Goal: Task Accomplishment & Management: Use online tool/utility

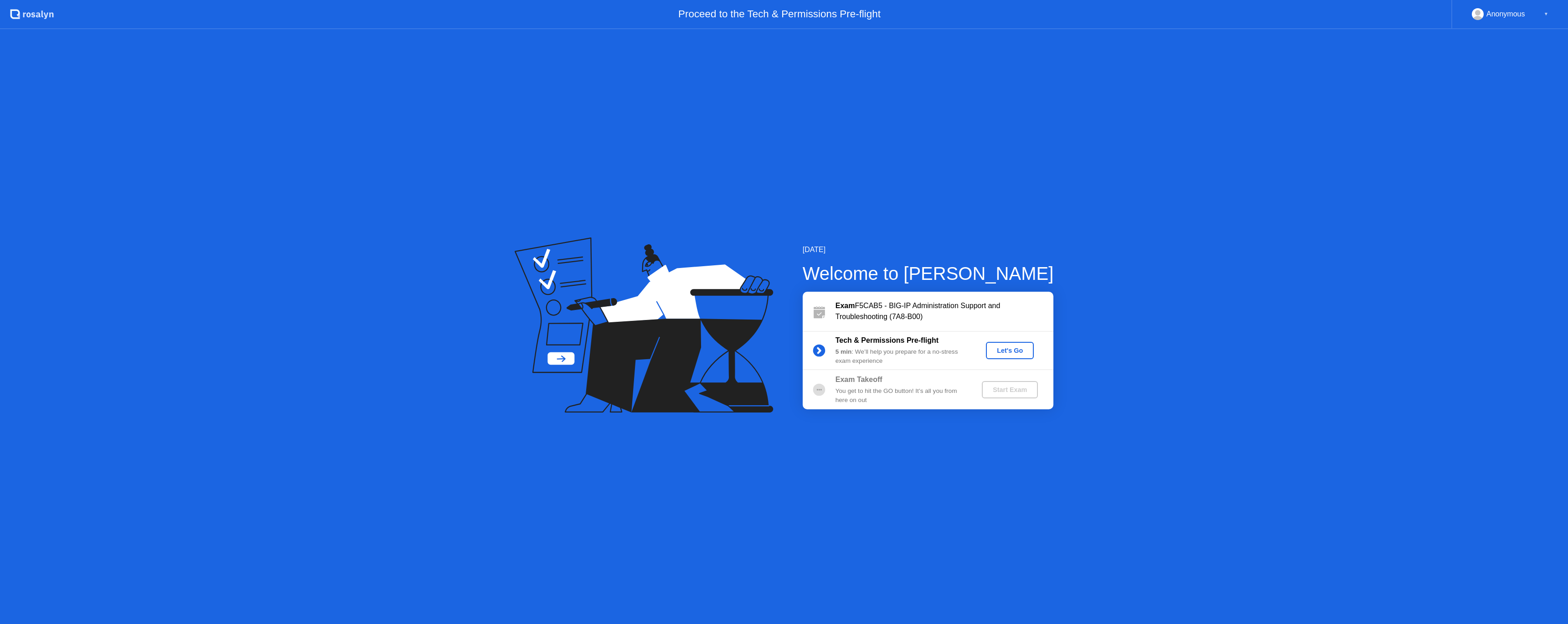
click at [1012, 350] on div "Let's Go" at bounding box center [1010, 351] width 41 height 7
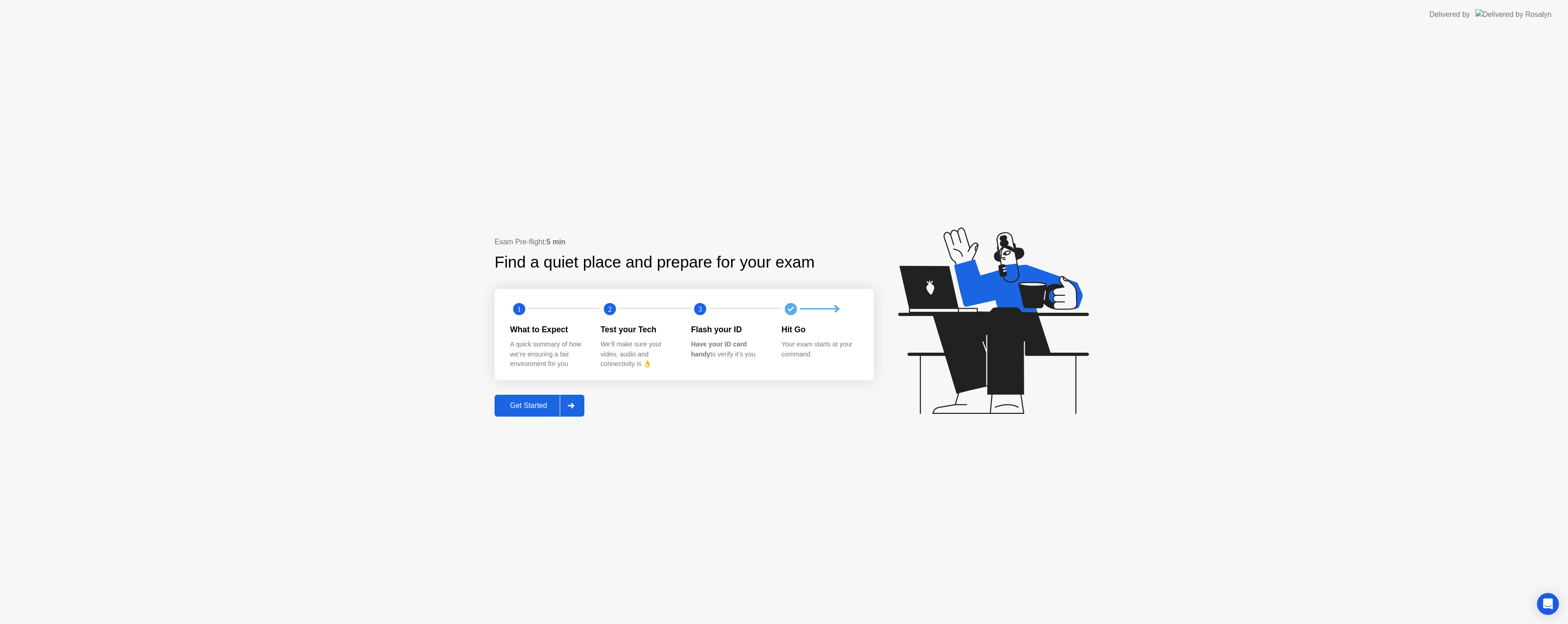
click at [513, 404] on div "Get Started" at bounding box center [528, 405] width 63 height 8
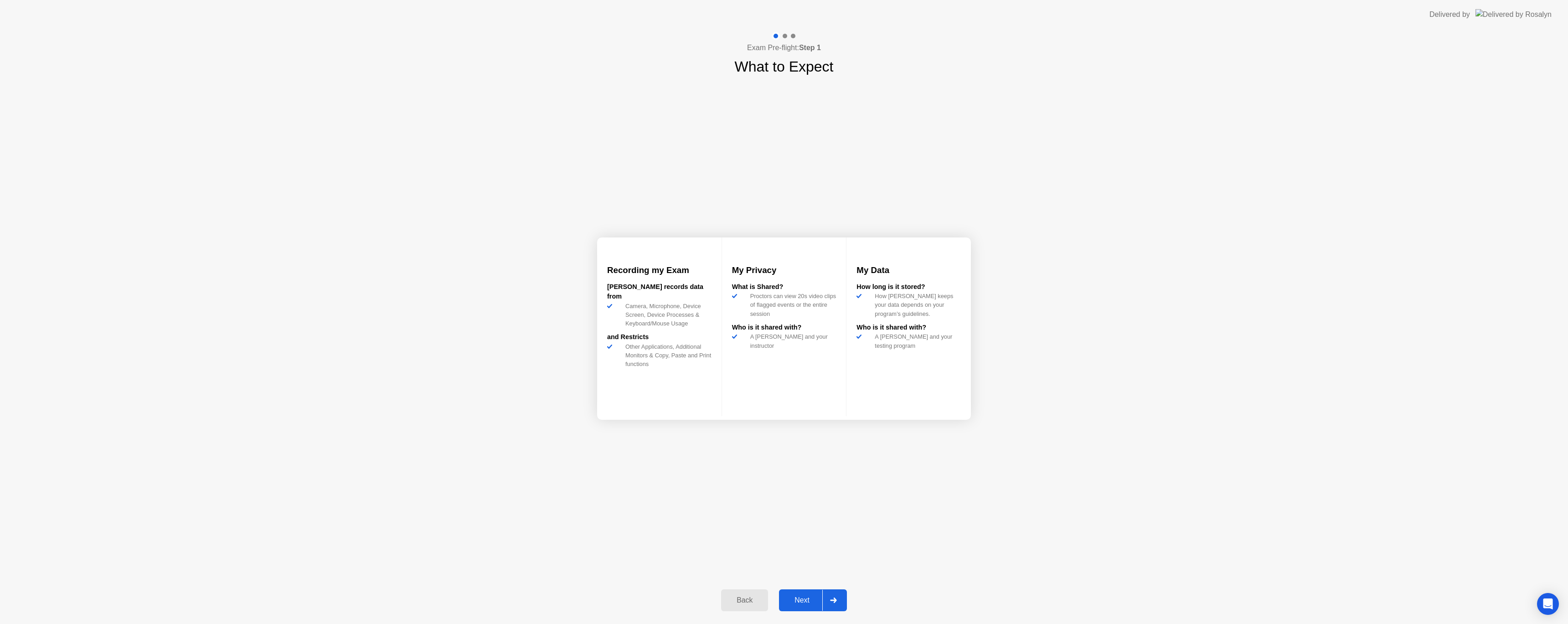
click at [807, 608] on button "Next" at bounding box center [813, 600] width 68 height 22
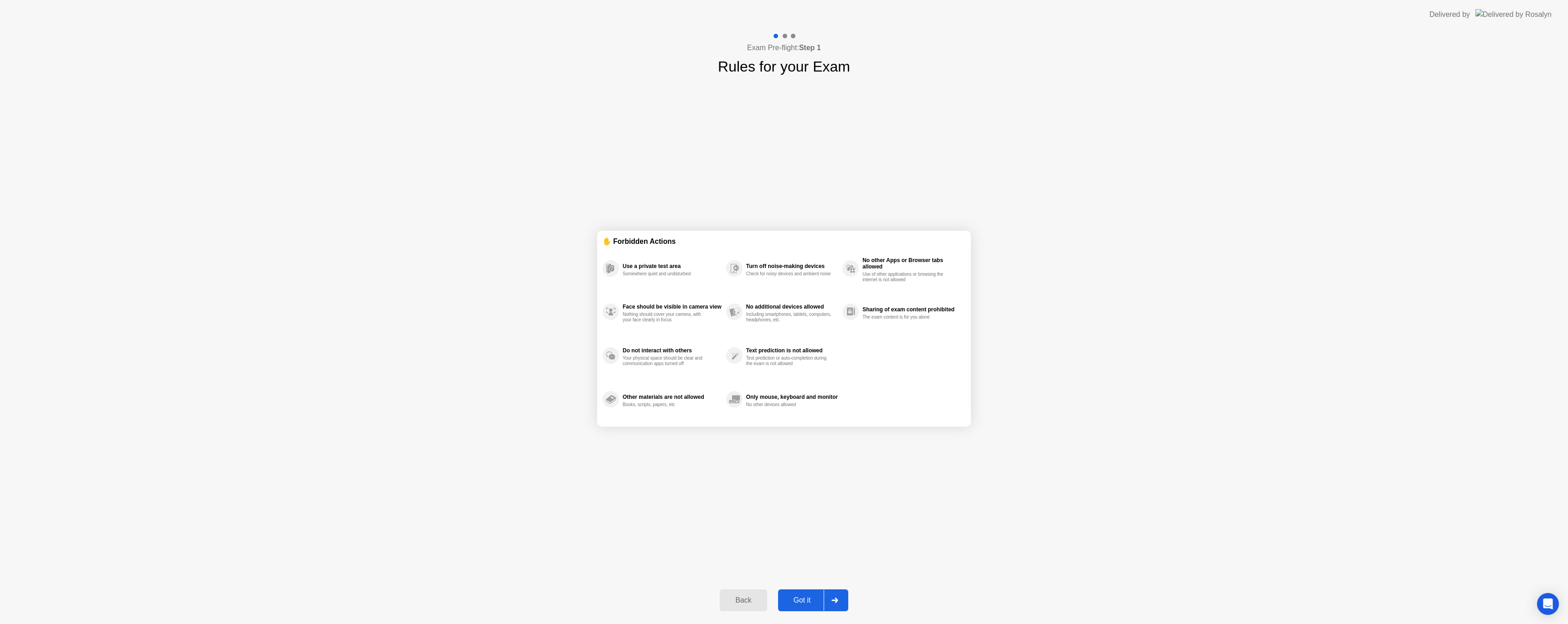
click at [803, 598] on div "Got it" at bounding box center [802, 600] width 43 height 8
select select "**********"
select select "*******"
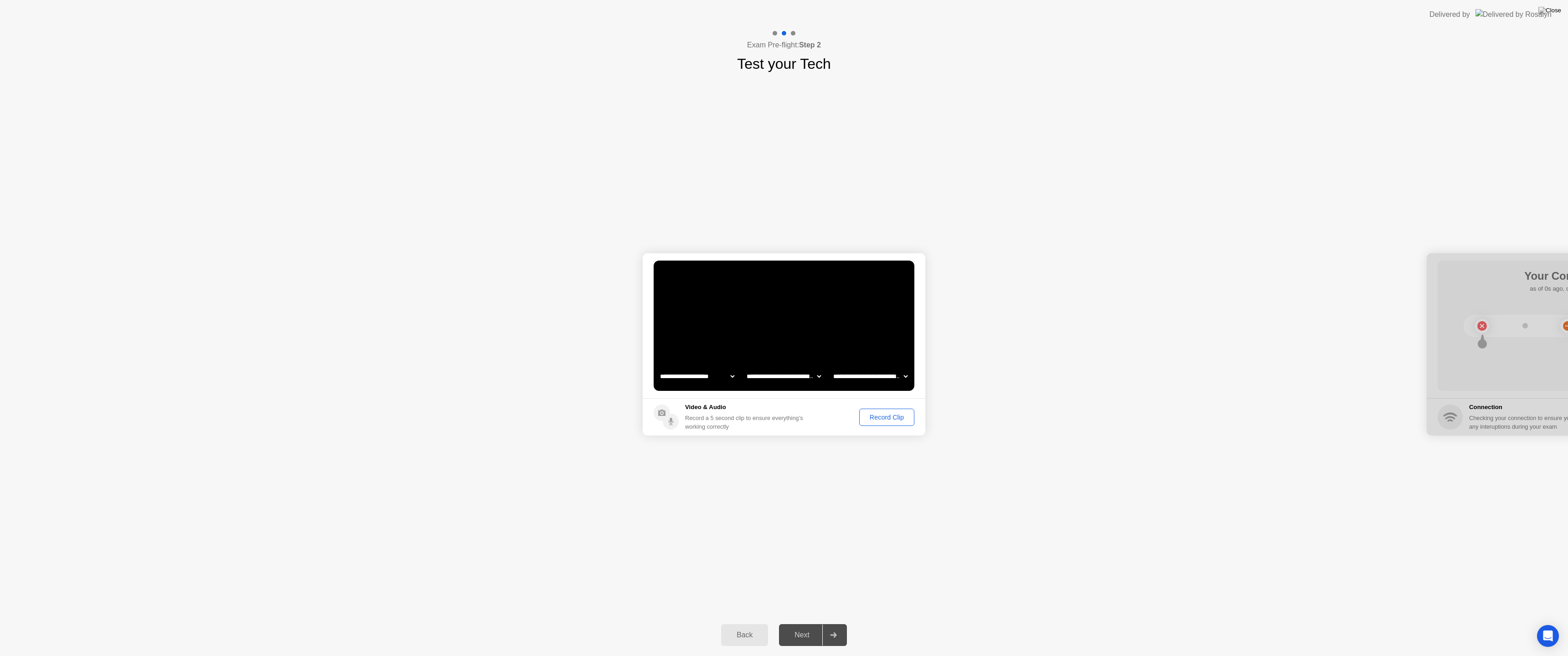
click at [884, 416] on div "Record Clip" at bounding box center [887, 417] width 49 height 7
click at [799, 623] on button "Next" at bounding box center [813, 635] width 68 height 22
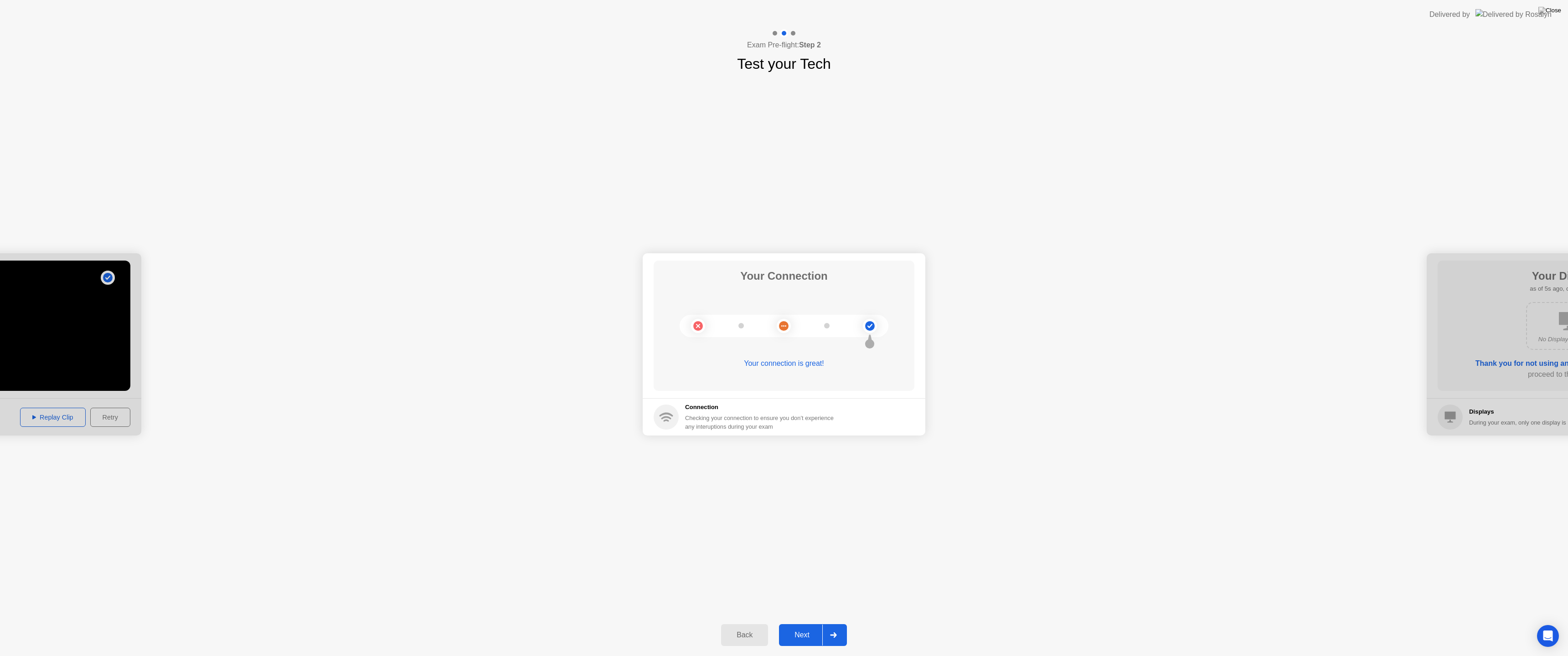
click at [800, 623] on div "Next" at bounding box center [802, 635] width 41 height 8
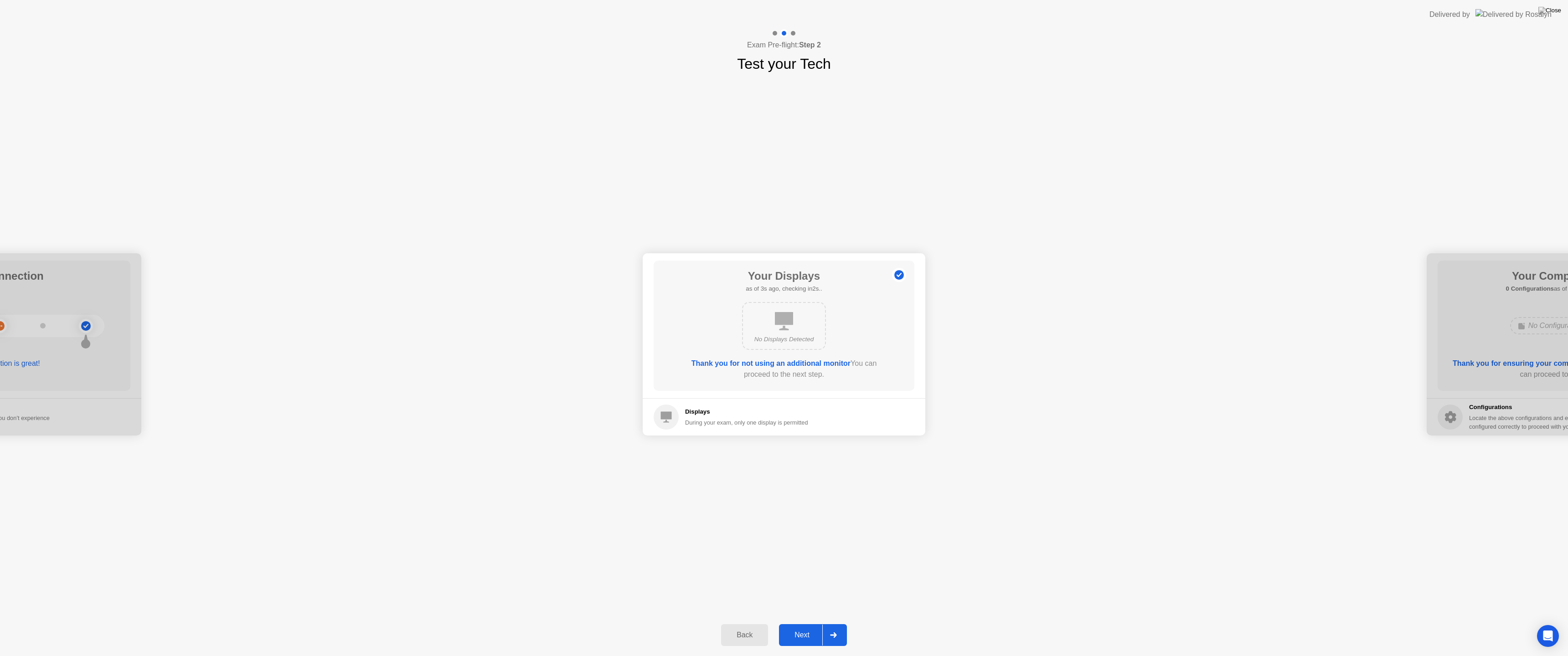
click at [794, 623] on div "Next" at bounding box center [802, 635] width 41 height 8
click at [792, 623] on div "Next" at bounding box center [802, 635] width 41 height 8
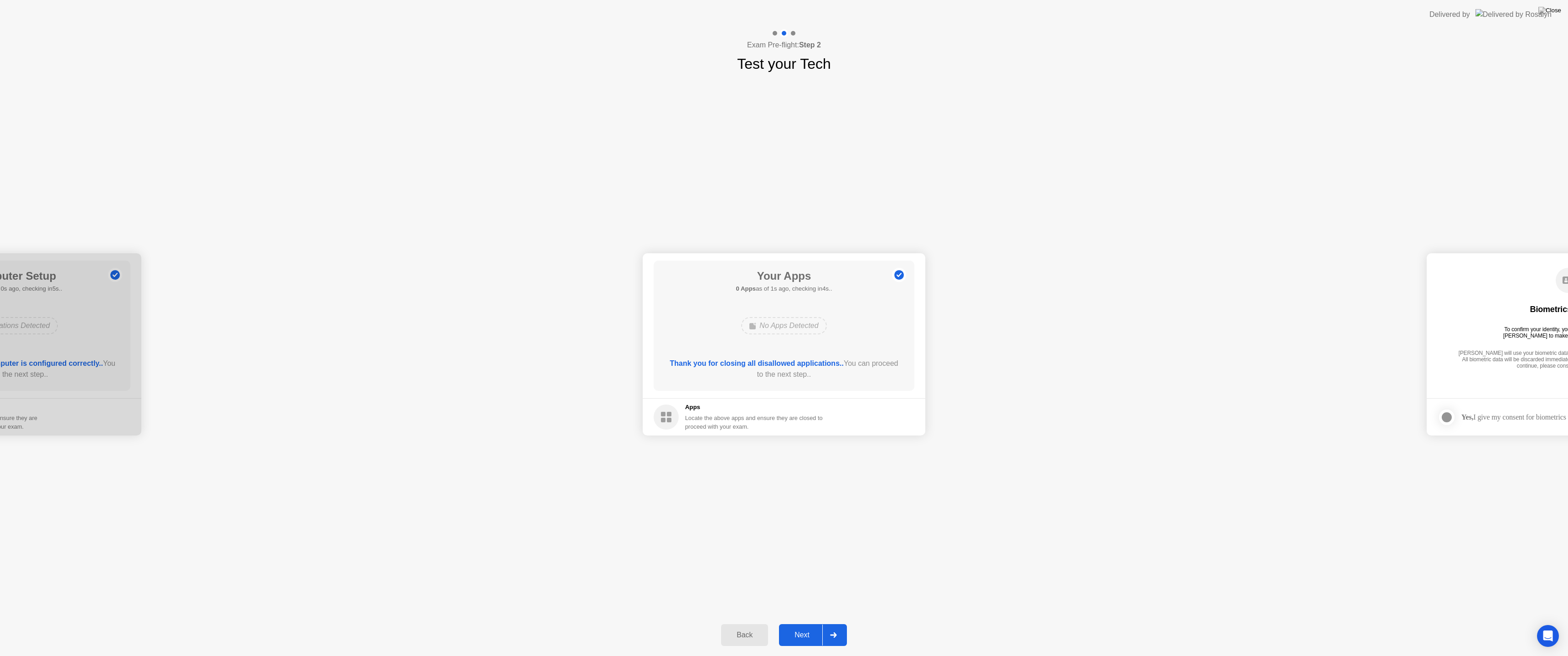
click at [794, 623] on div "Next" at bounding box center [802, 635] width 41 height 8
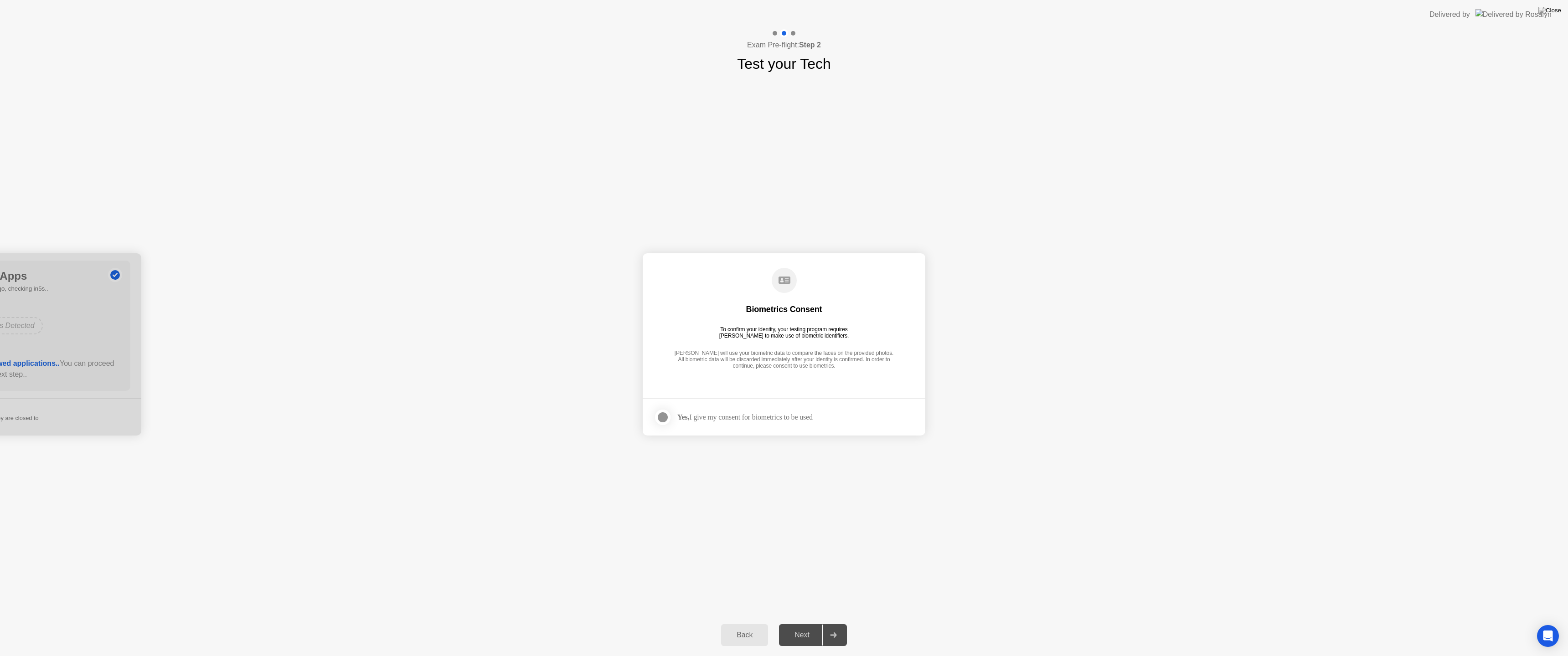
click at [734, 418] on div "Yes, I give my consent for biometrics to be used" at bounding box center [745, 417] width 135 height 9
click at [663, 416] on div at bounding box center [663, 417] width 11 height 11
click at [805, 623] on div "Next" at bounding box center [802, 635] width 41 height 8
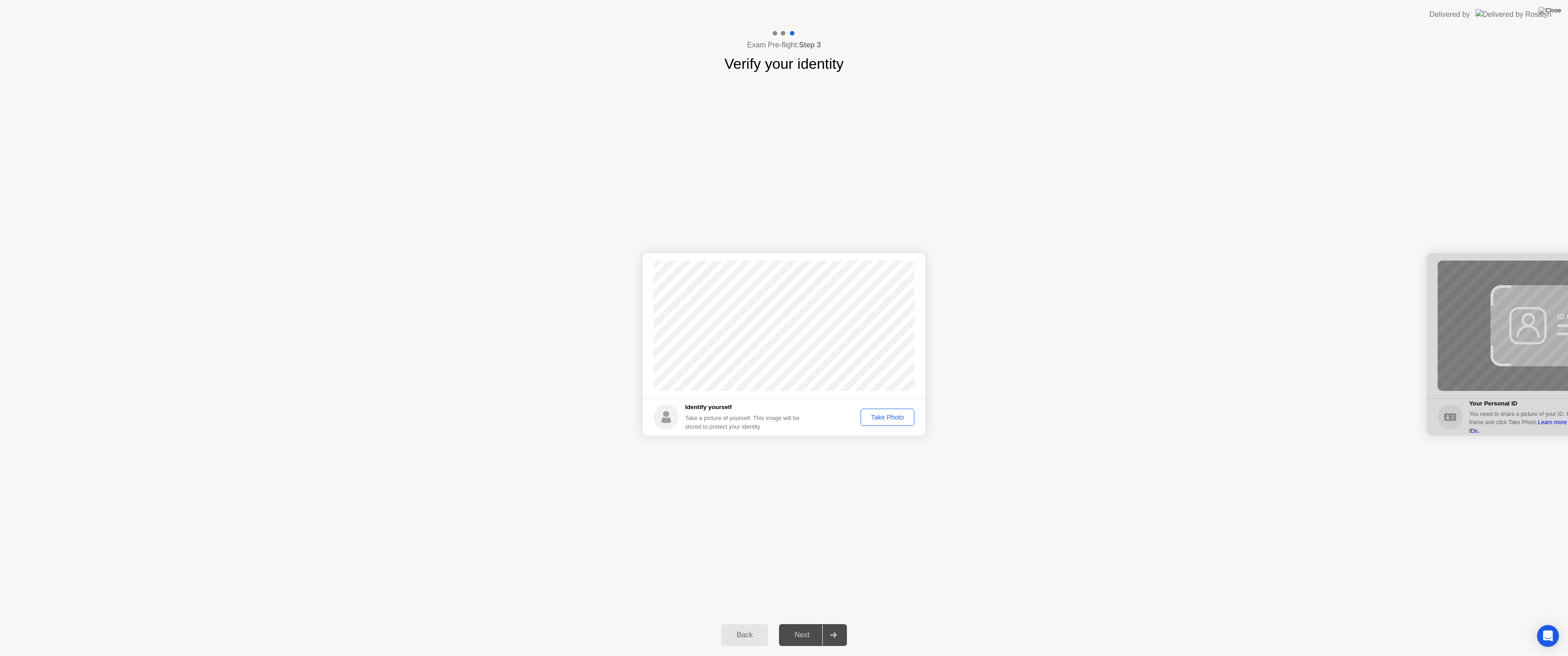
click at [880, 414] on div "Take Photo" at bounding box center [887, 417] width 47 height 7
click at [796, 623] on div "Next" at bounding box center [802, 635] width 41 height 8
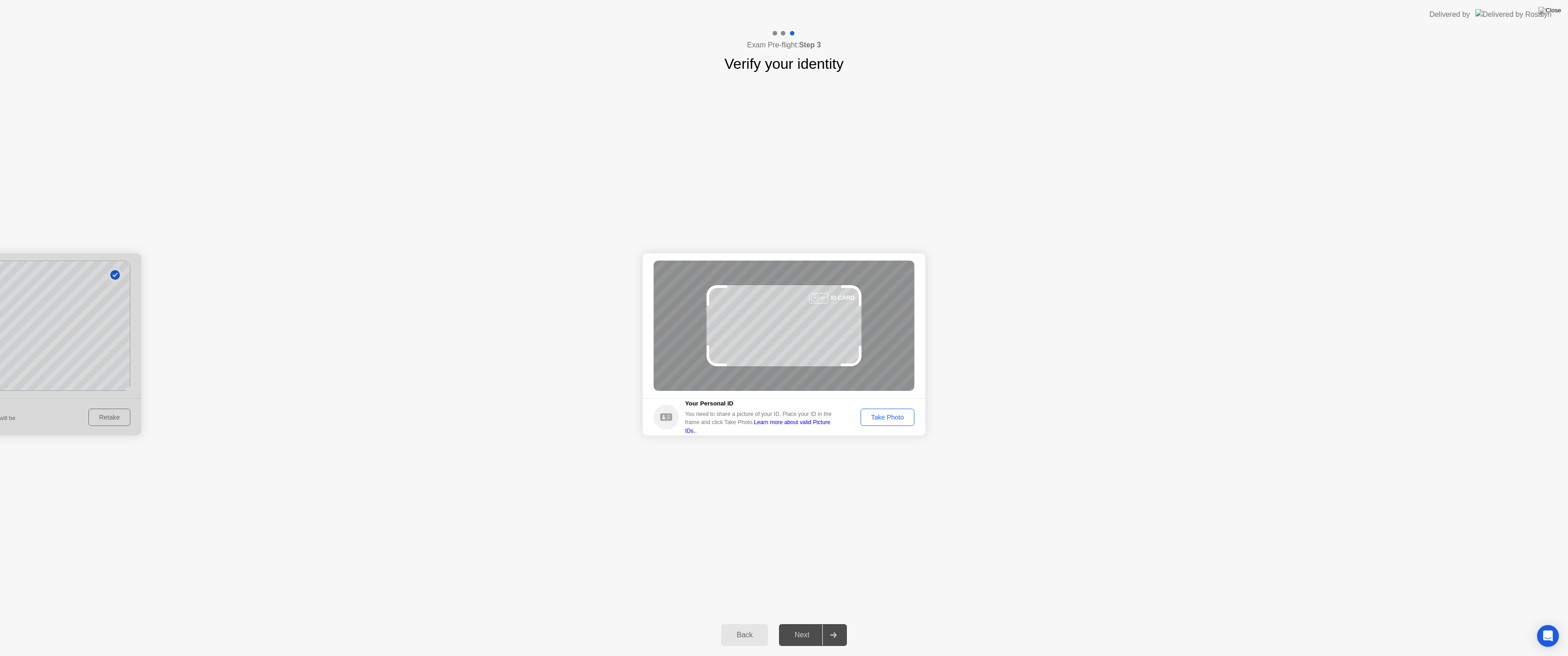
click at [932, 533] on div "Success Photo is correctly taken Identify yourself Take a picture of yourself. …" at bounding box center [784, 344] width 1568 height 540
click at [892, 416] on div "Take Photo" at bounding box center [887, 417] width 47 height 7
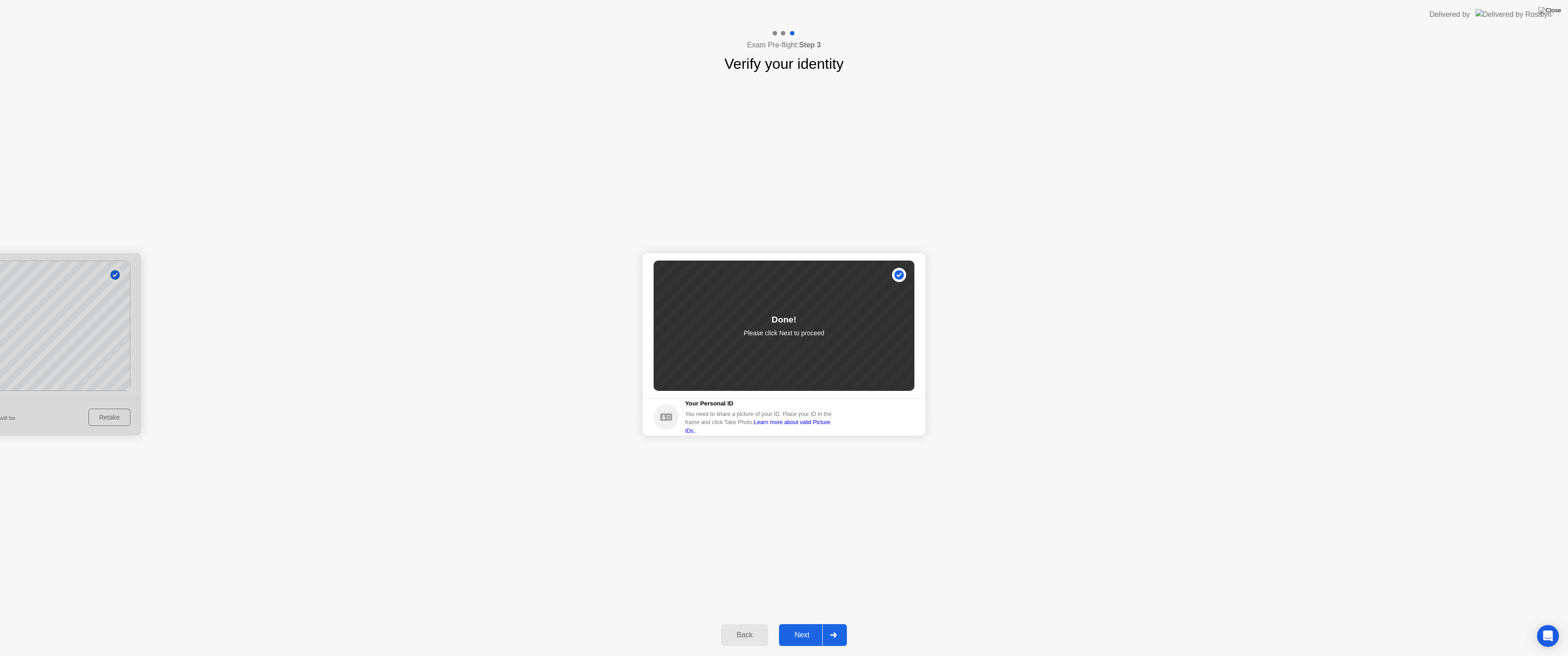
click at [799, 623] on div "Next" at bounding box center [802, 635] width 41 height 8
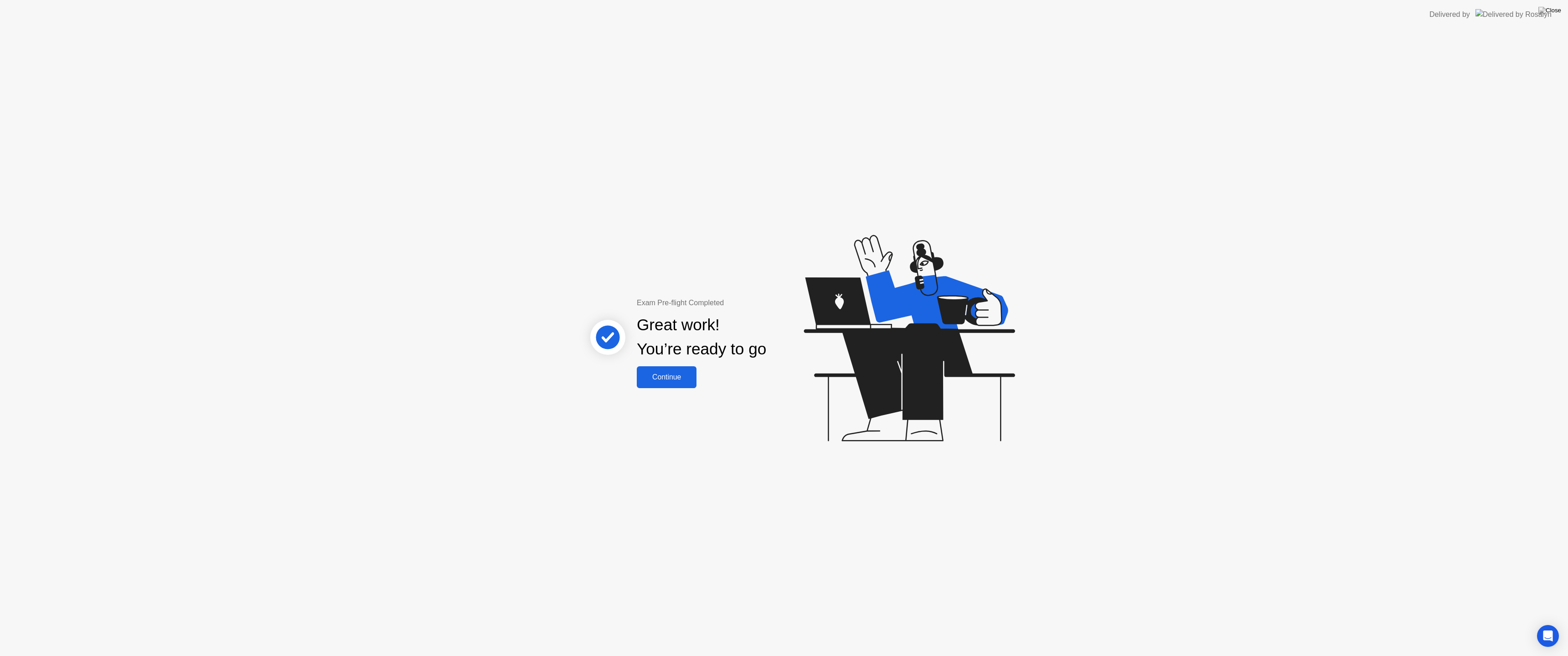
click at [667, 379] on div "Continue" at bounding box center [667, 377] width 54 height 8
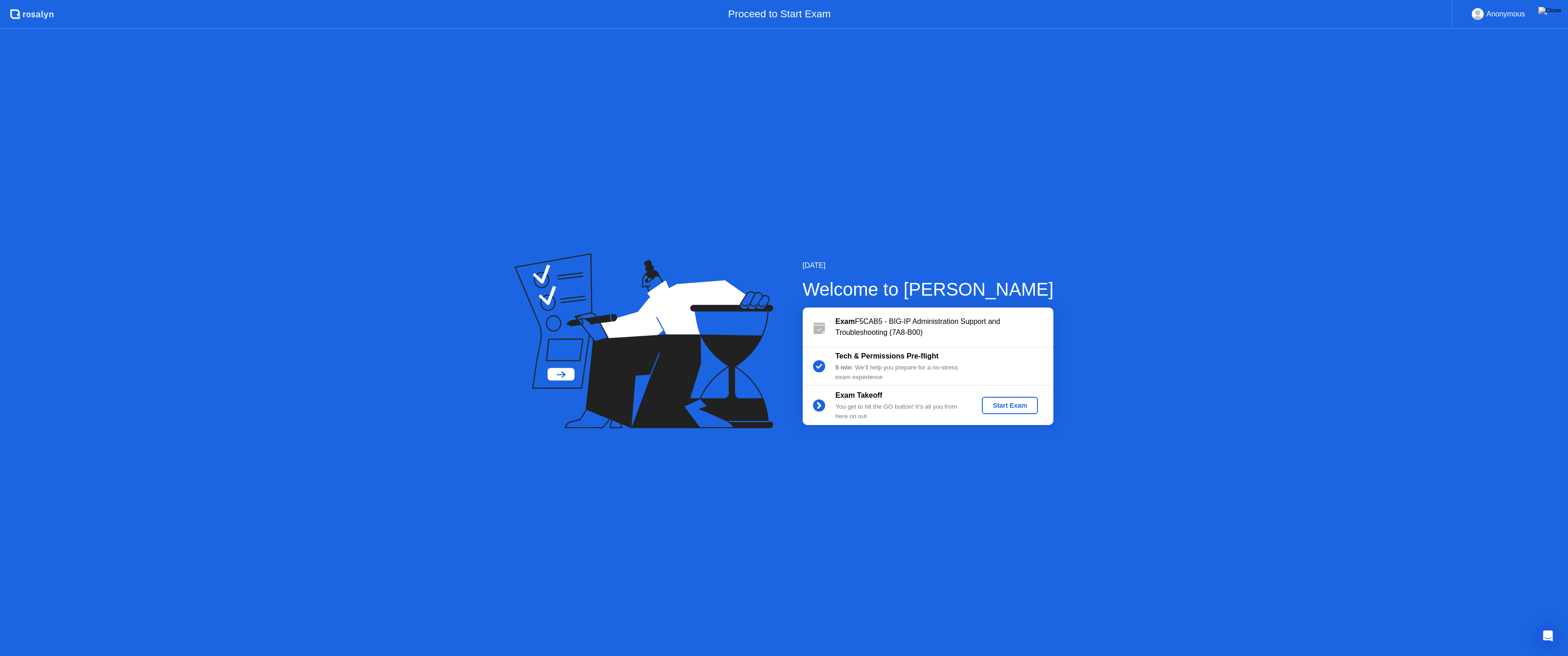
click at [1020, 403] on div "Start Exam" at bounding box center [1010, 405] width 49 height 7
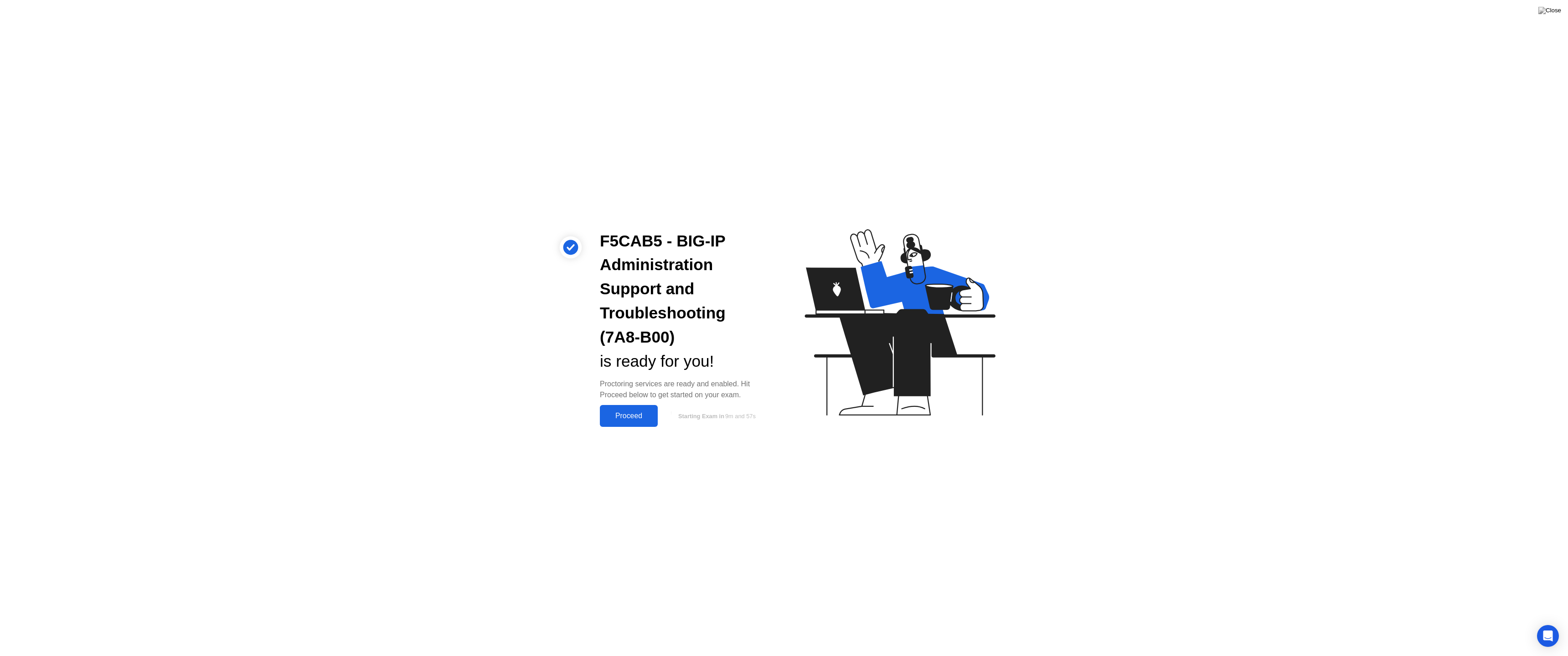
click at [623, 416] on div "Proceed" at bounding box center [629, 416] width 52 height 8
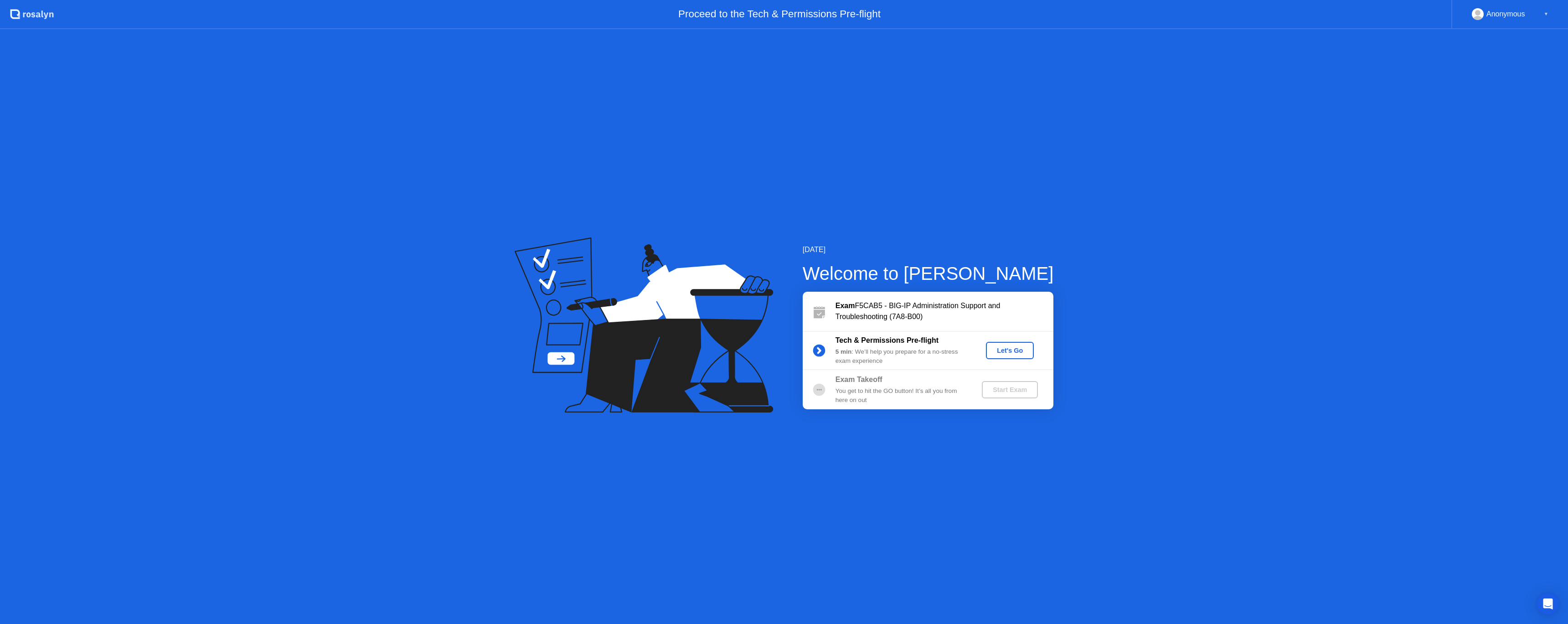
click at [1012, 348] on div "Let's Go" at bounding box center [1010, 351] width 41 height 7
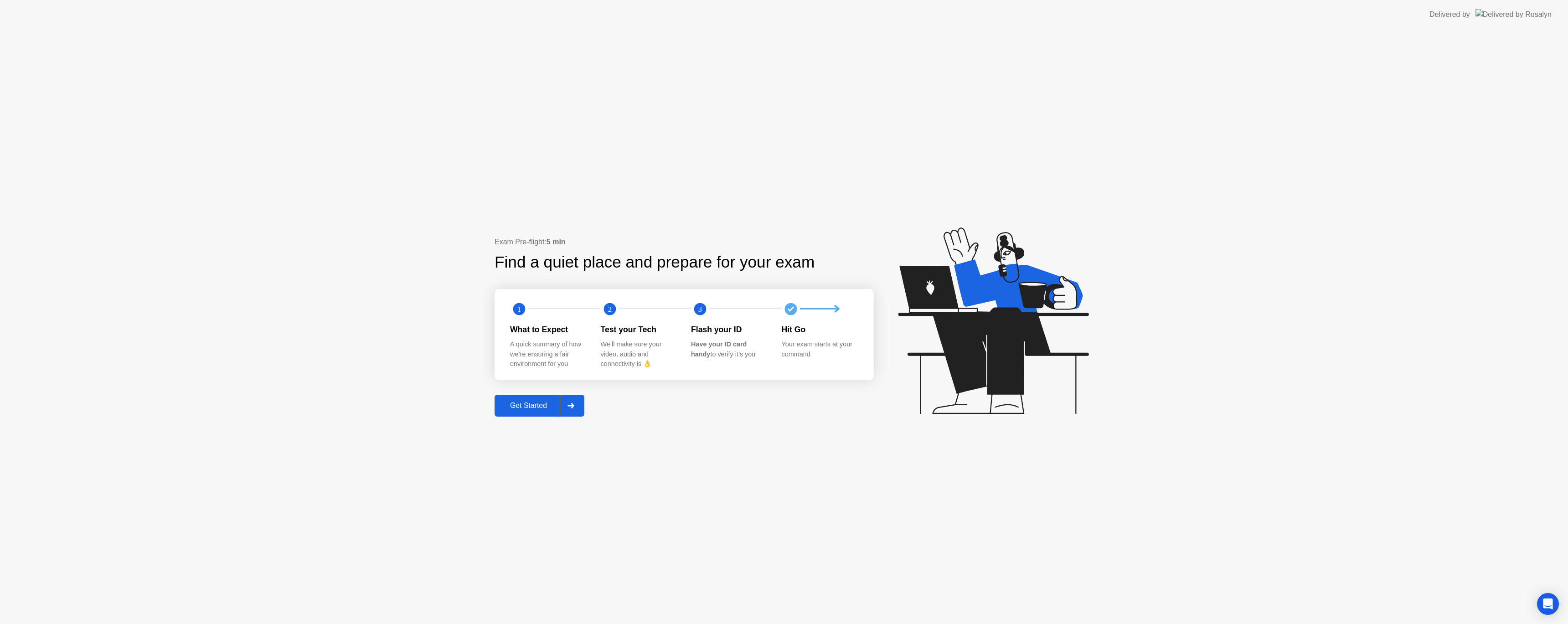
click at [523, 404] on div "Get Started" at bounding box center [528, 405] width 63 height 8
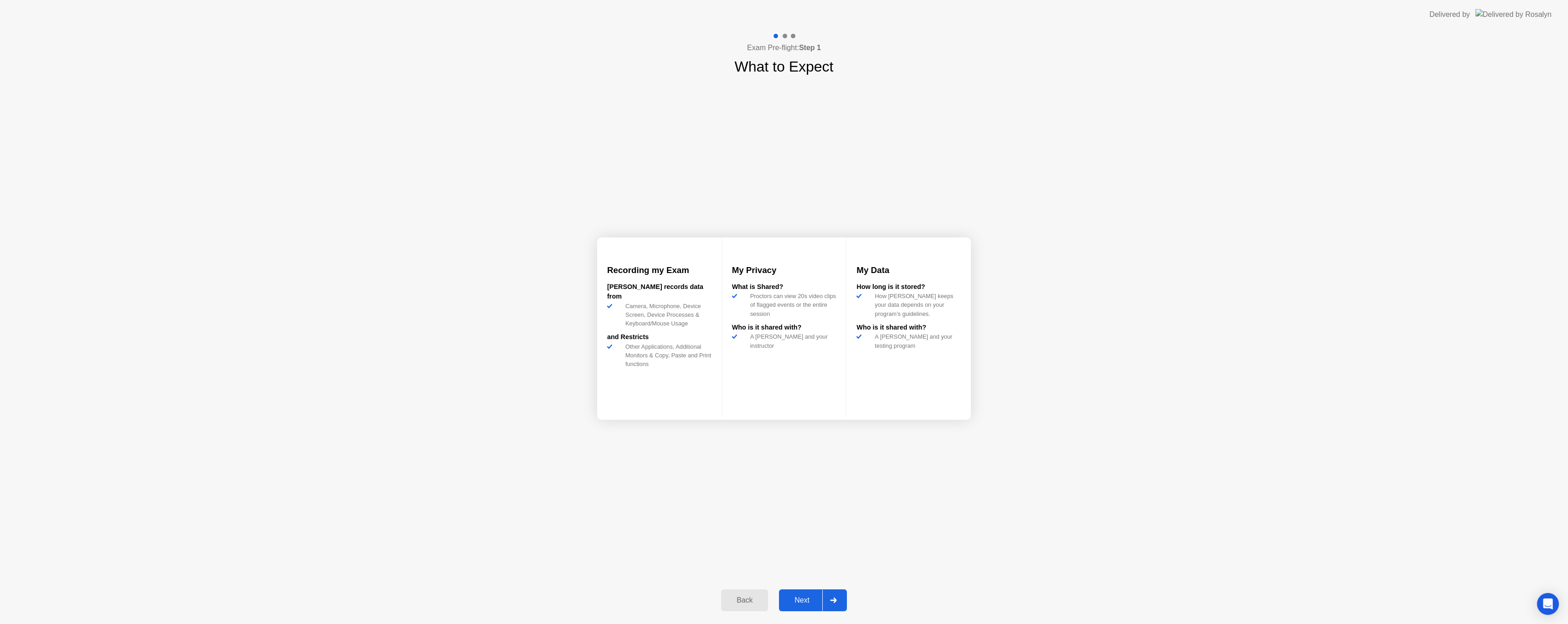
click at [800, 601] on div "Next" at bounding box center [802, 600] width 41 height 8
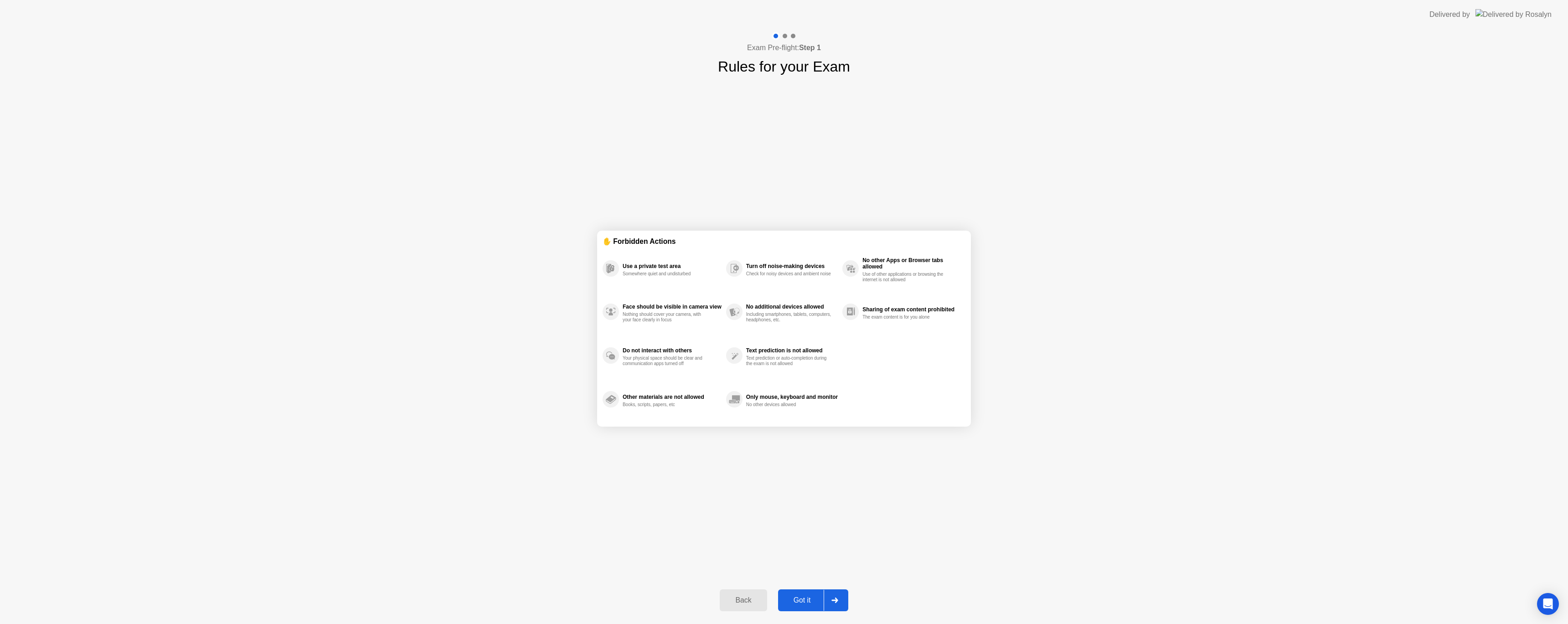
click at [800, 601] on div "Got it" at bounding box center [802, 600] width 43 height 8
select select "**********"
select select "*******"
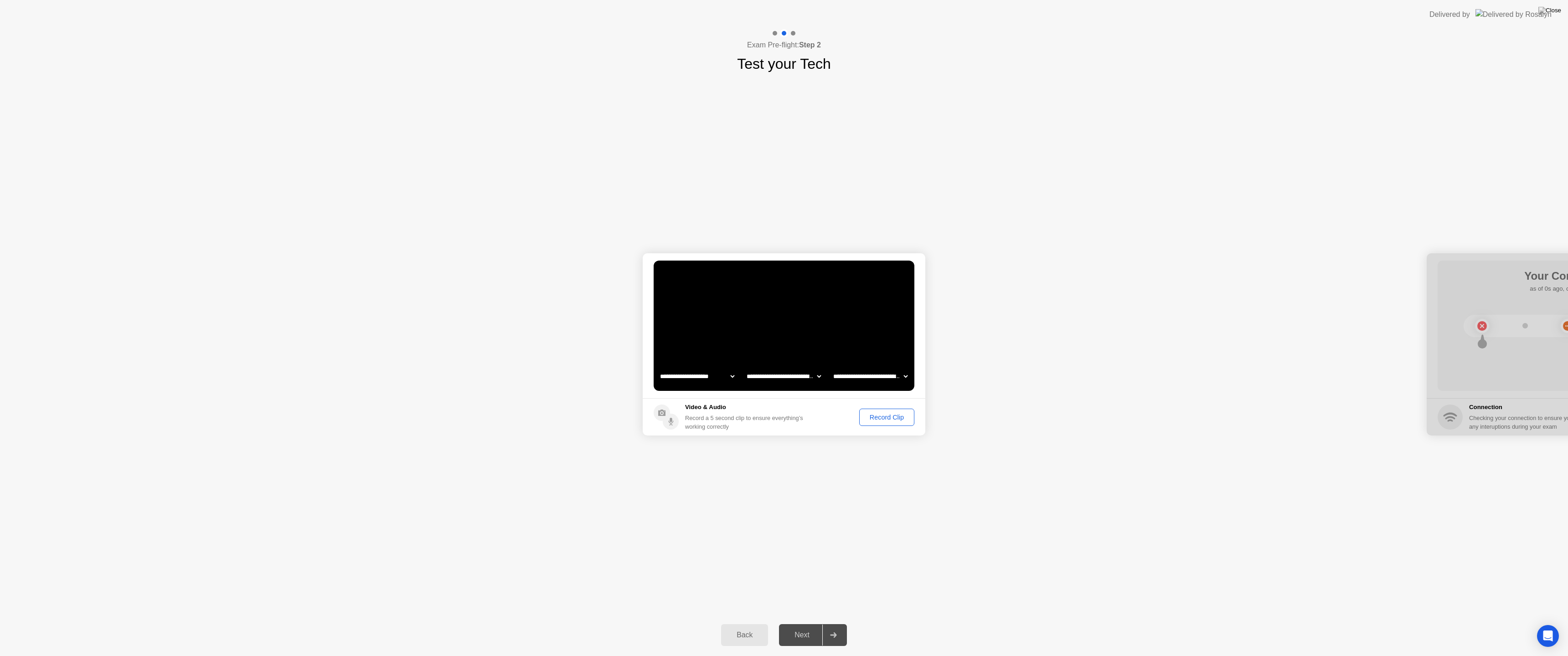
click at [889, 419] on div "Record Clip" at bounding box center [887, 417] width 49 height 7
click at [801, 623] on div "Next" at bounding box center [802, 635] width 41 height 8
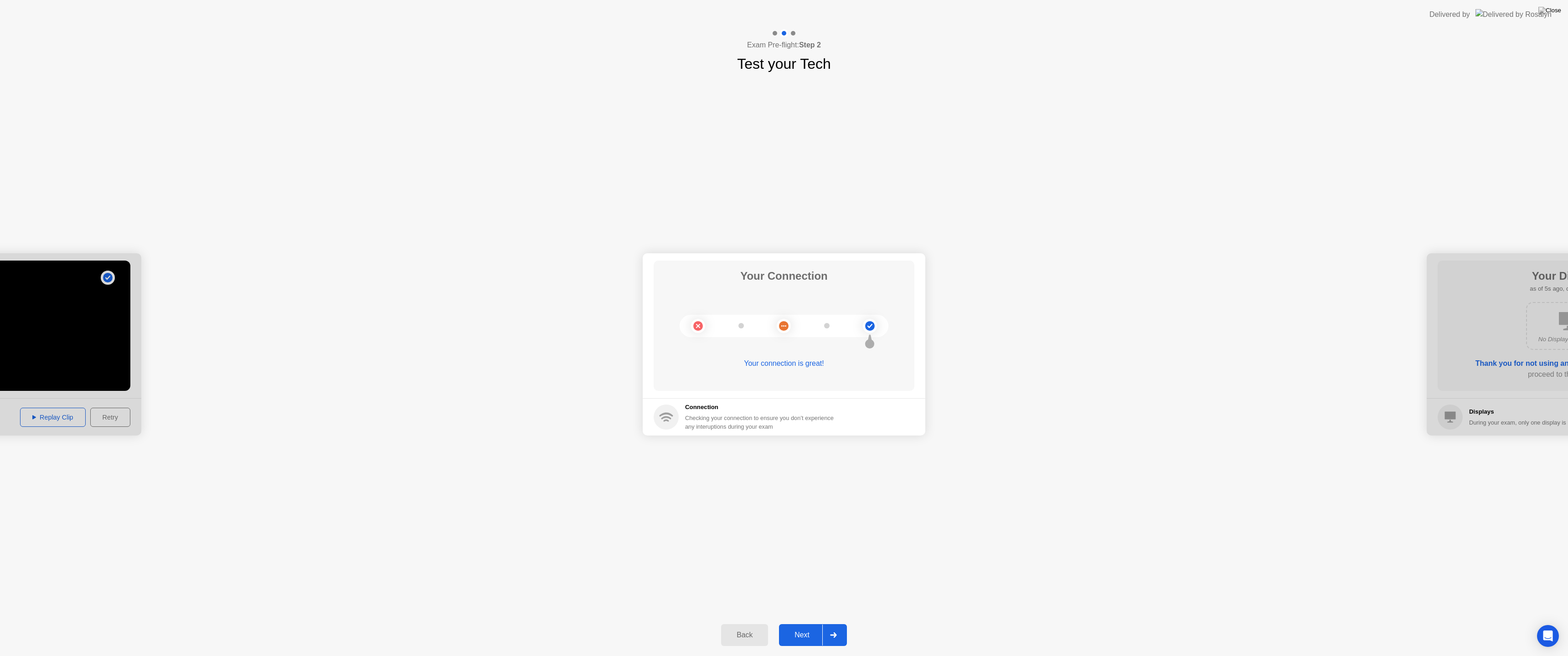
click at [804, 623] on div "Next" at bounding box center [802, 635] width 41 height 8
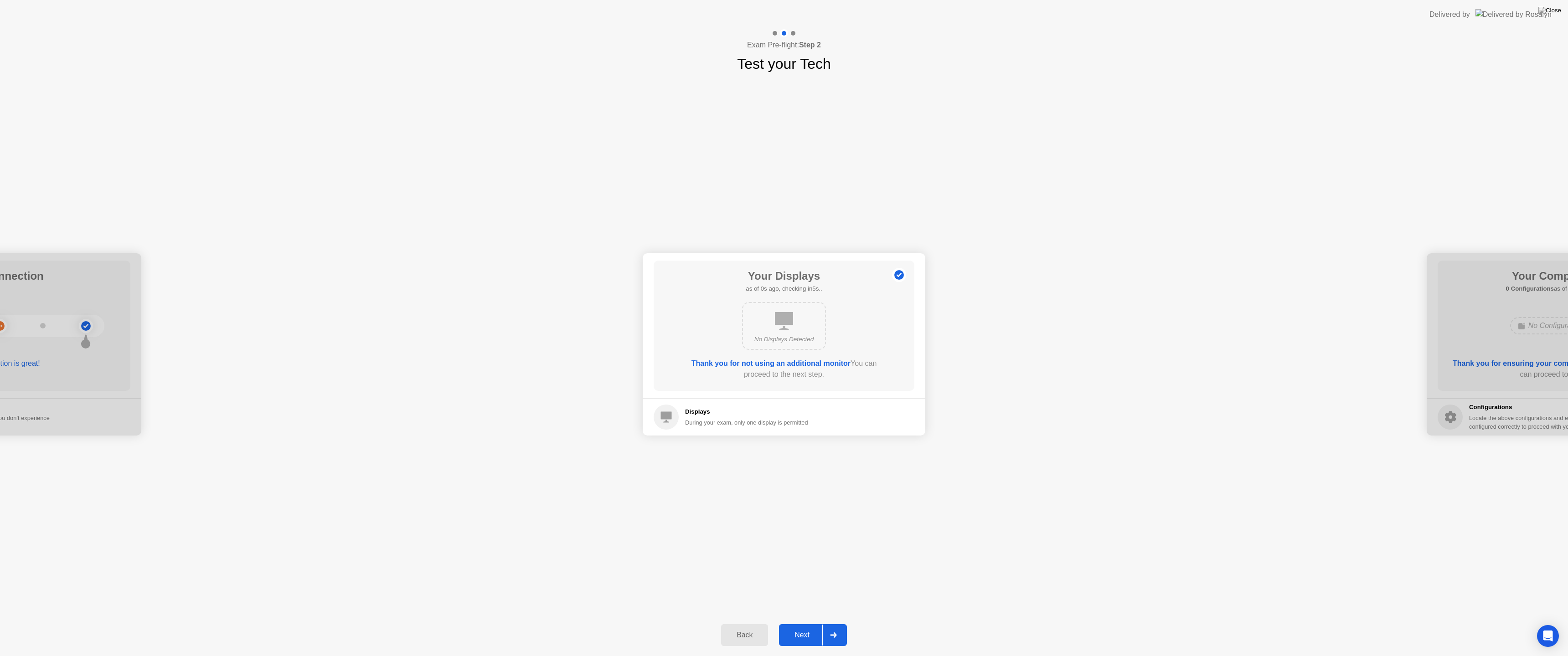
click at [804, 623] on div "Next" at bounding box center [802, 635] width 41 height 8
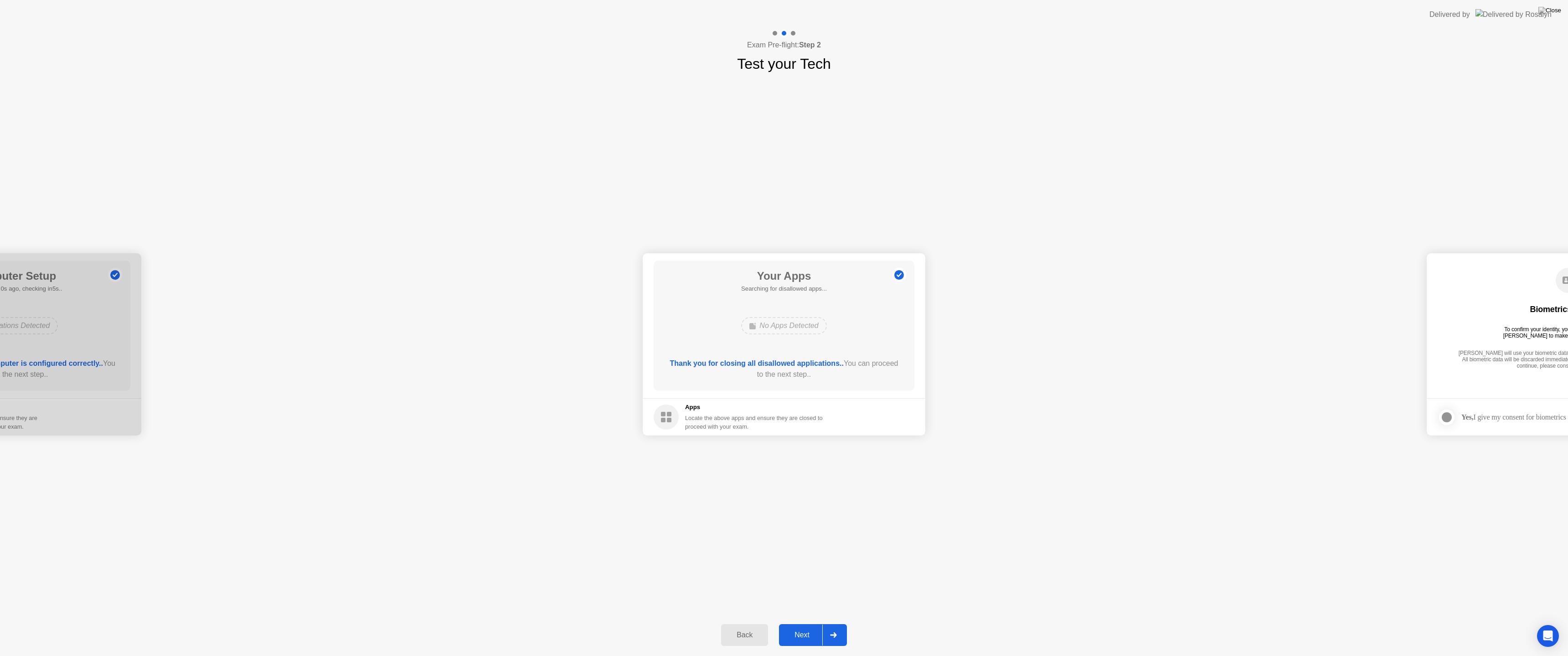
click at [804, 623] on div "Next" at bounding box center [802, 635] width 41 height 8
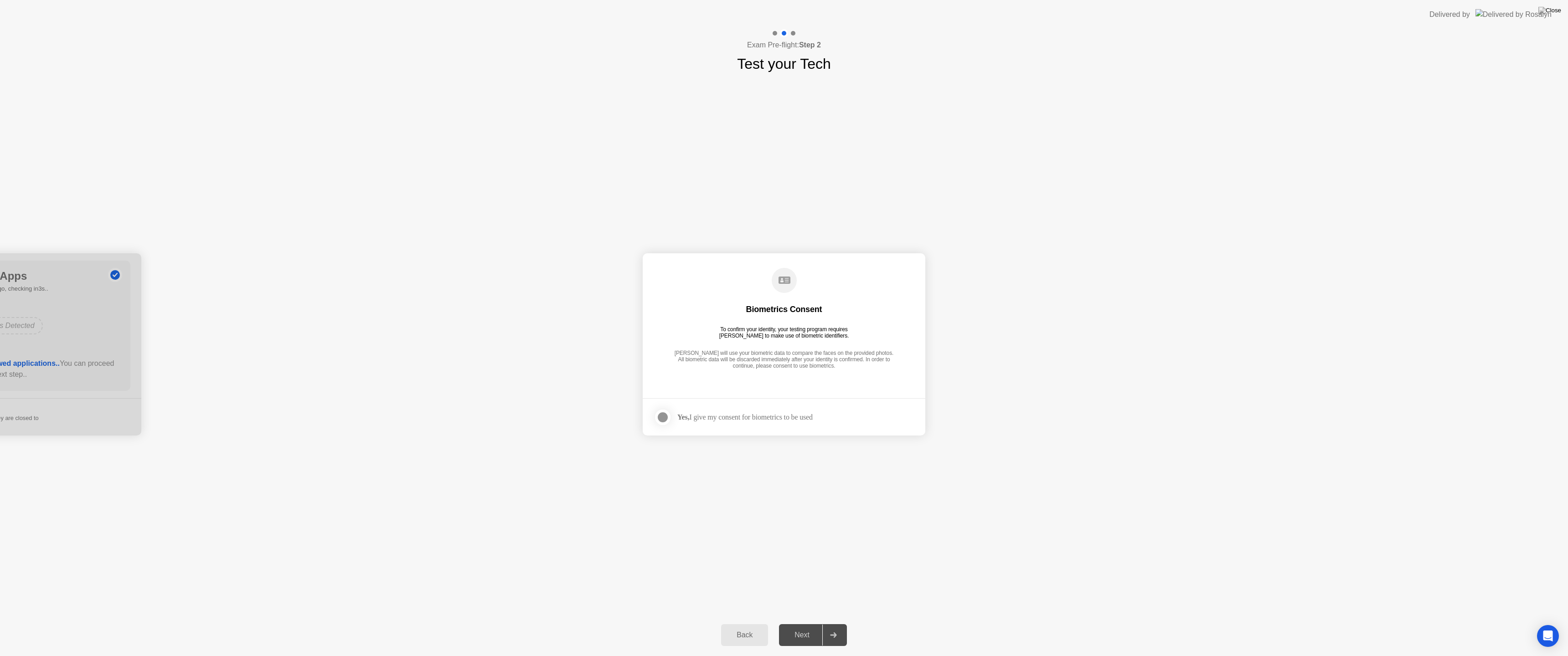
click at [665, 420] on div at bounding box center [663, 417] width 11 height 11
click at [799, 623] on div "Next" at bounding box center [802, 635] width 41 height 8
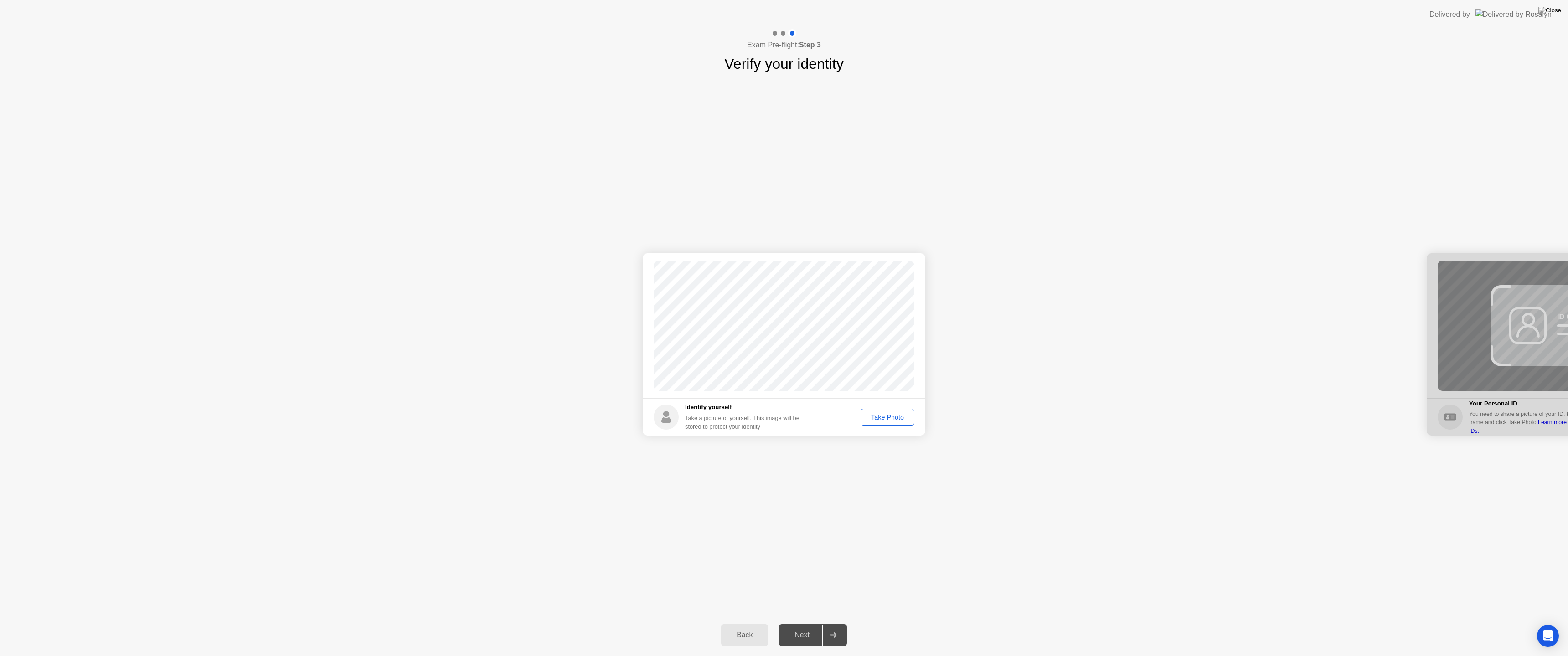
click at [884, 416] on div "Take Photo" at bounding box center [887, 417] width 47 height 7
click at [801, 623] on div "Next" at bounding box center [802, 635] width 41 height 8
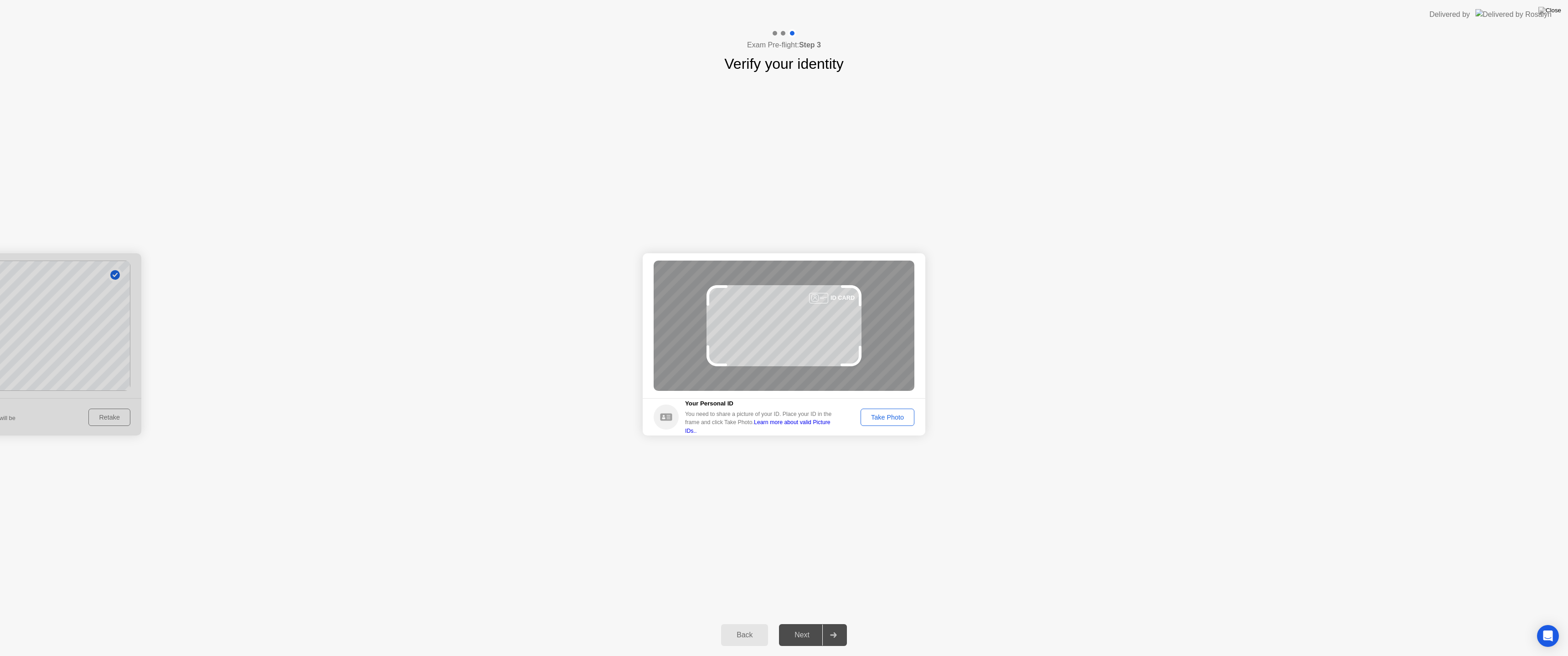
click at [890, 419] on div "Take Photo" at bounding box center [887, 417] width 47 height 7
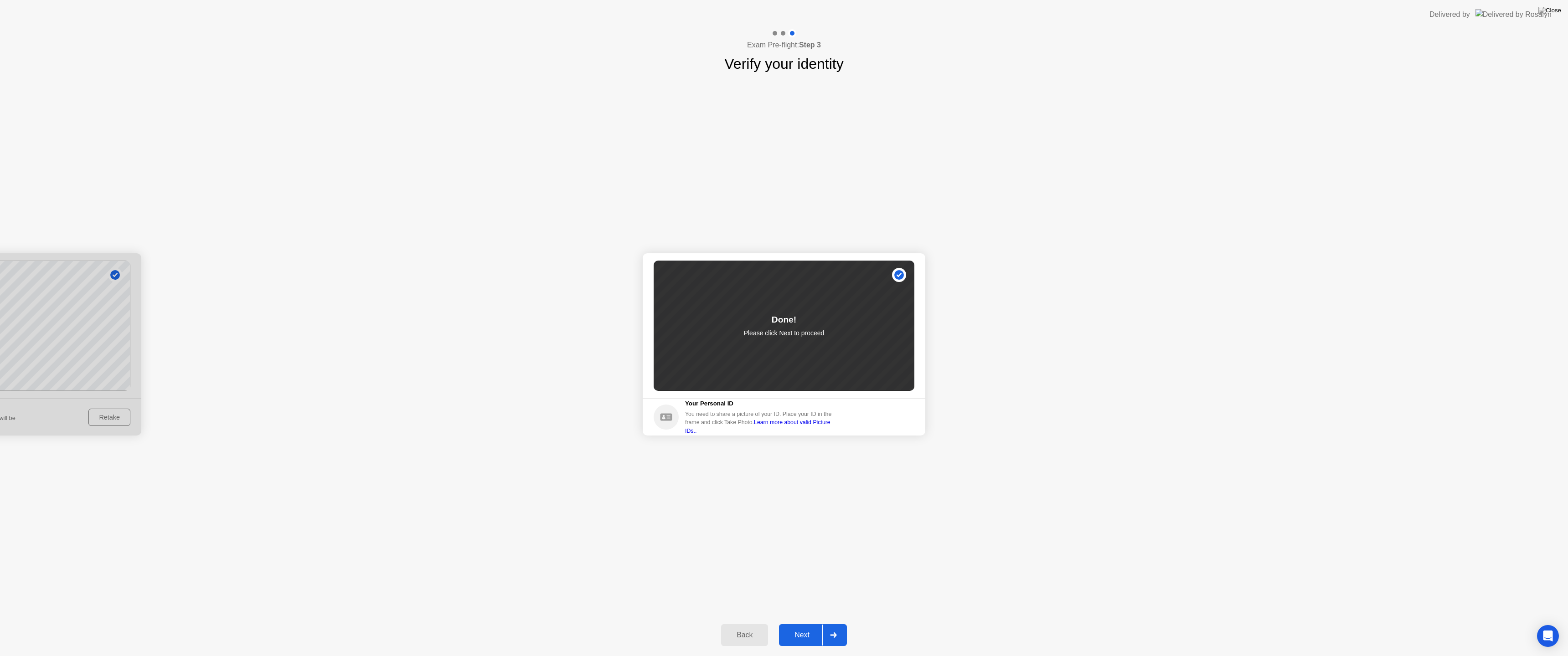
click at [803, 623] on div "Next" at bounding box center [802, 635] width 41 height 8
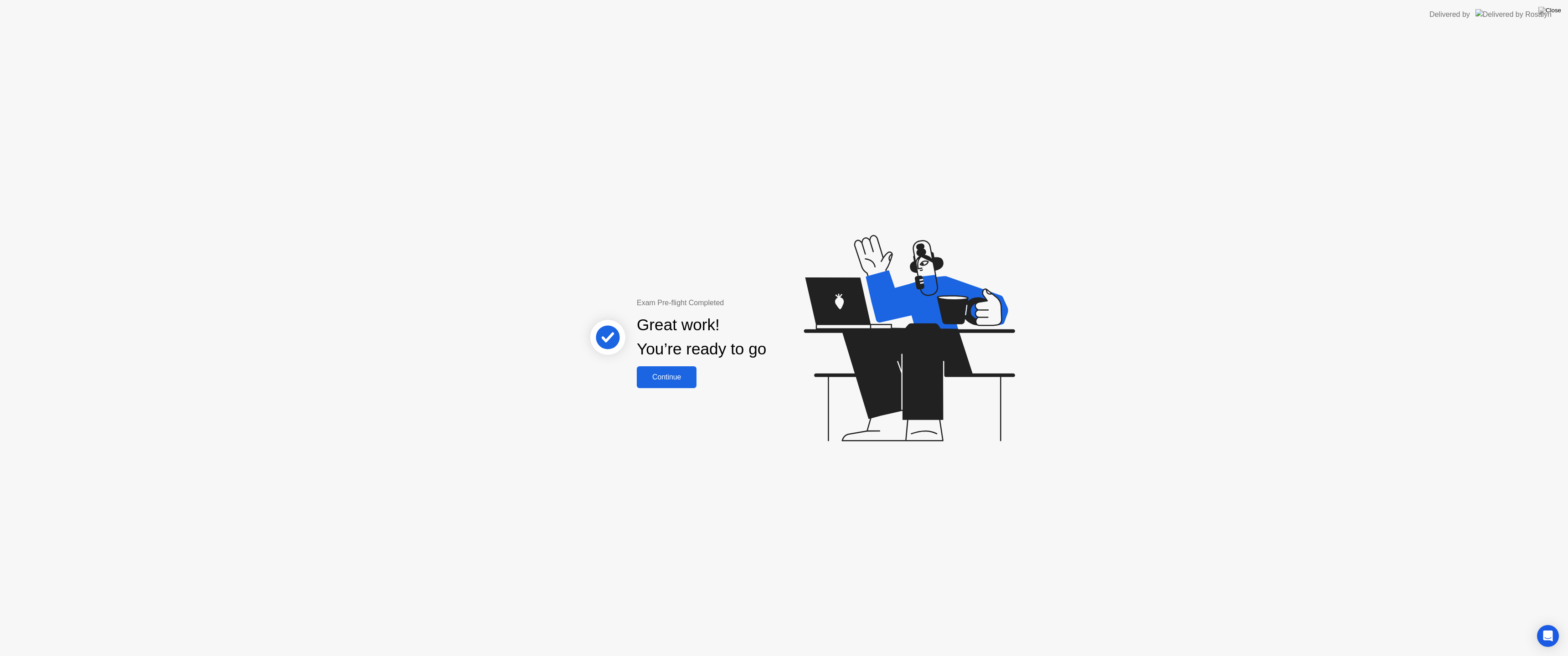
click at [656, 376] on div "Continue" at bounding box center [667, 377] width 54 height 8
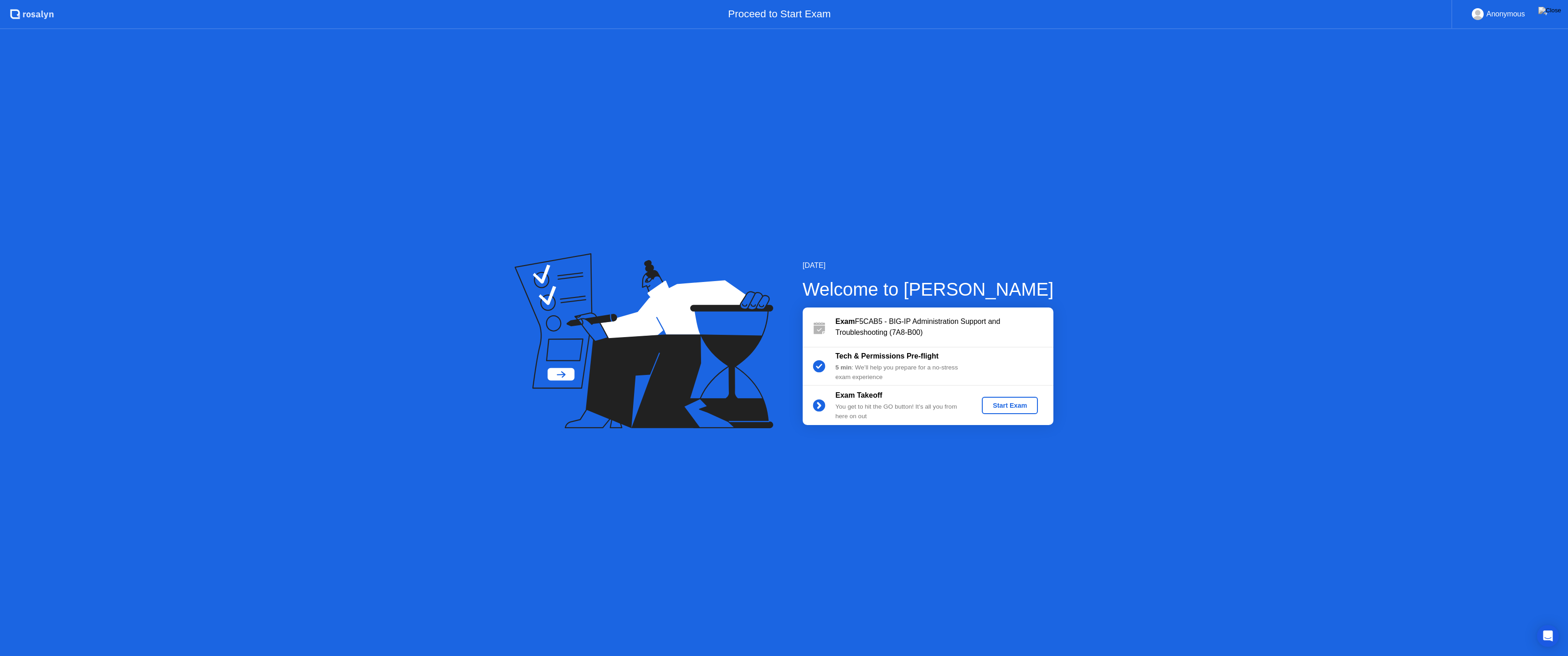
click at [1006, 406] on div "Start Exam" at bounding box center [1010, 405] width 49 height 7
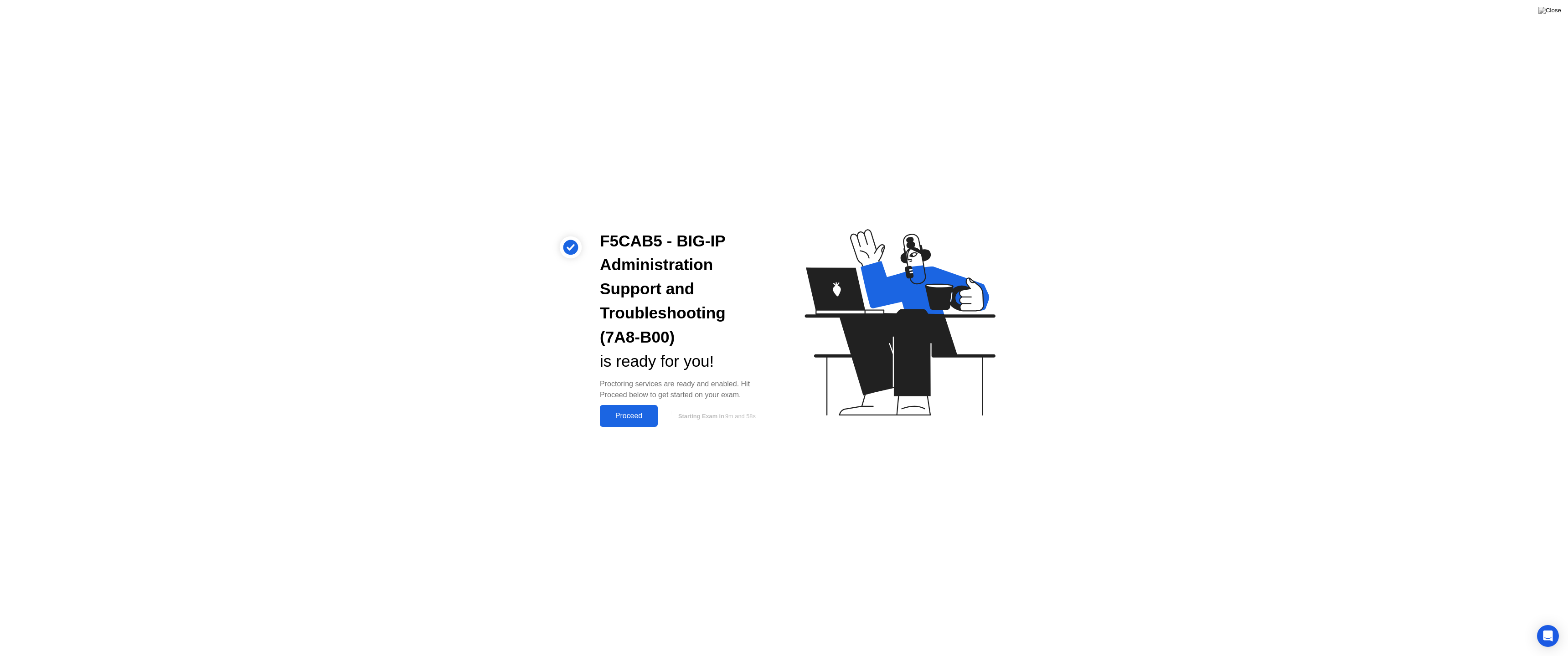
click at [618, 415] on div "Proceed" at bounding box center [629, 416] width 52 height 8
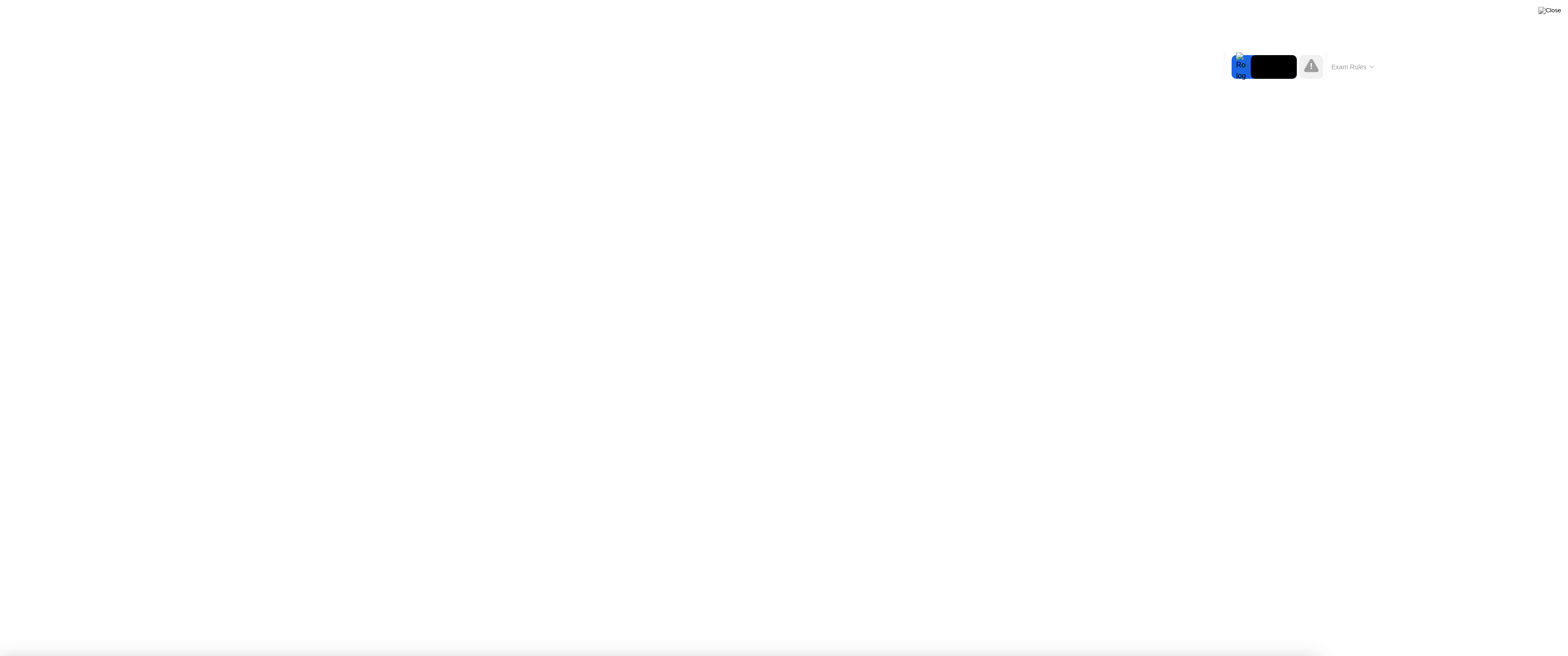
click div "End Proctoring Session"
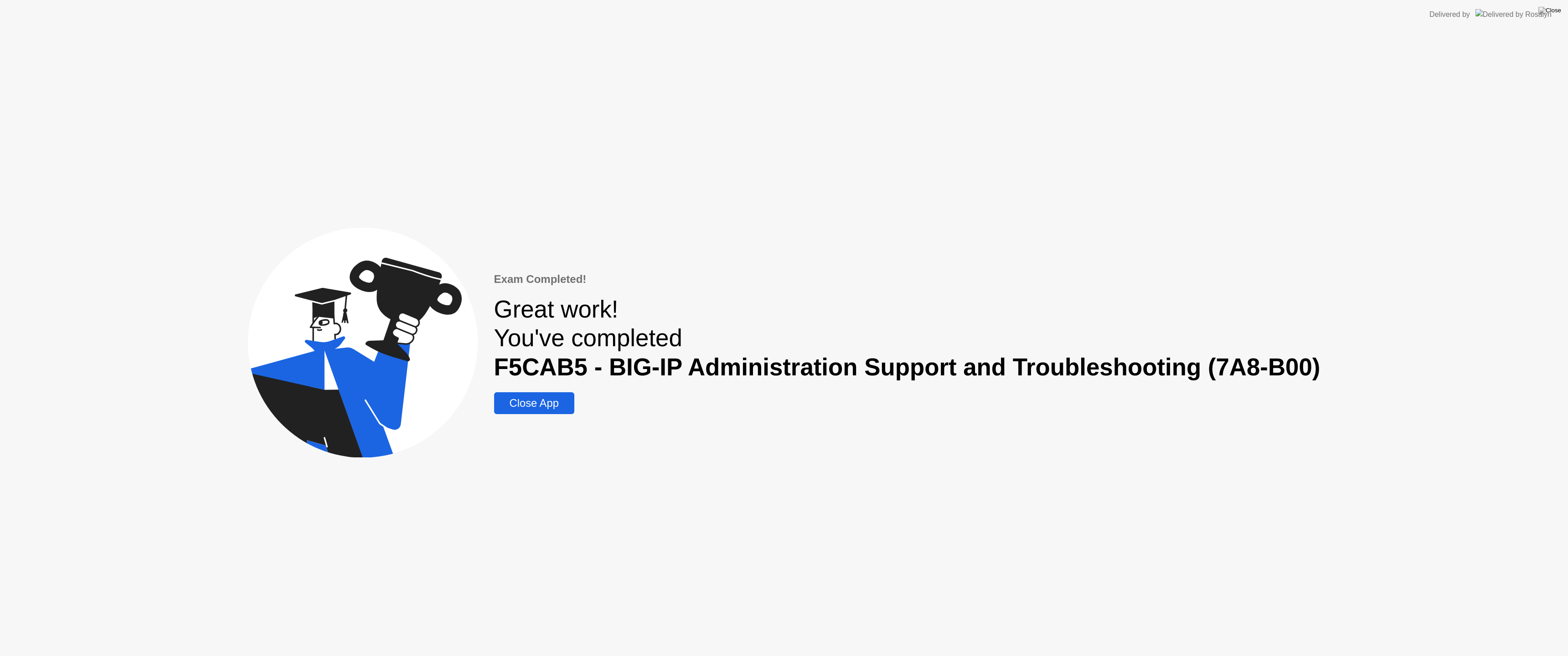
drag, startPoint x: 540, startPoint y: 402, endPoint x: 541, endPoint y: 392, distance: 10.0
click at [541, 402] on div "Close App" at bounding box center [534, 403] width 75 height 13
